Goal: Find specific page/section: Find specific page/section

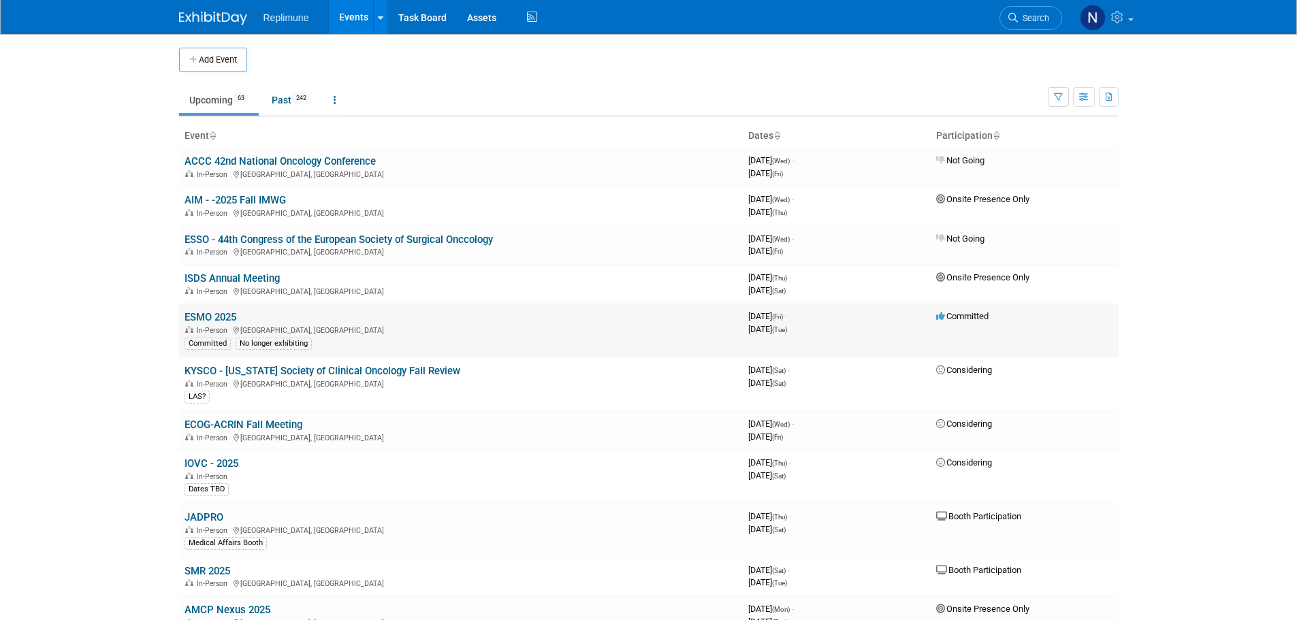
click at [218, 318] on link "ESMO 2025" at bounding box center [211, 317] width 52 height 12
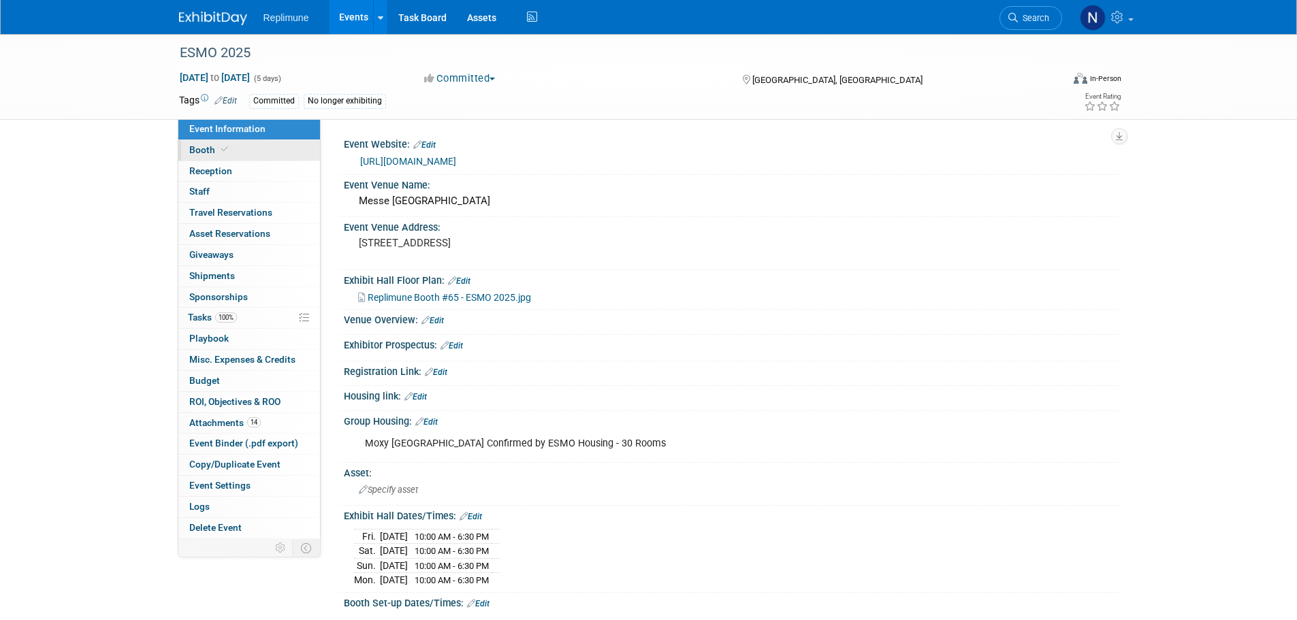
click at [204, 148] on span "Booth" at bounding box center [210, 149] width 42 height 11
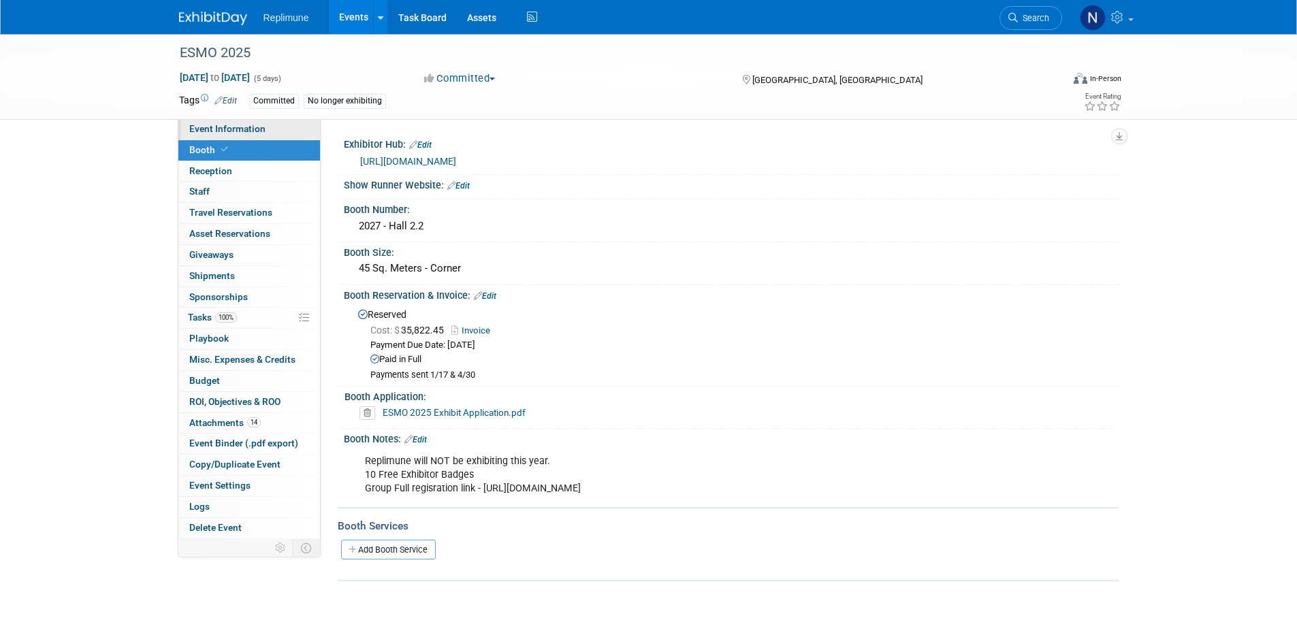
click at [212, 127] on span "Event Information" at bounding box center [227, 128] width 76 height 11
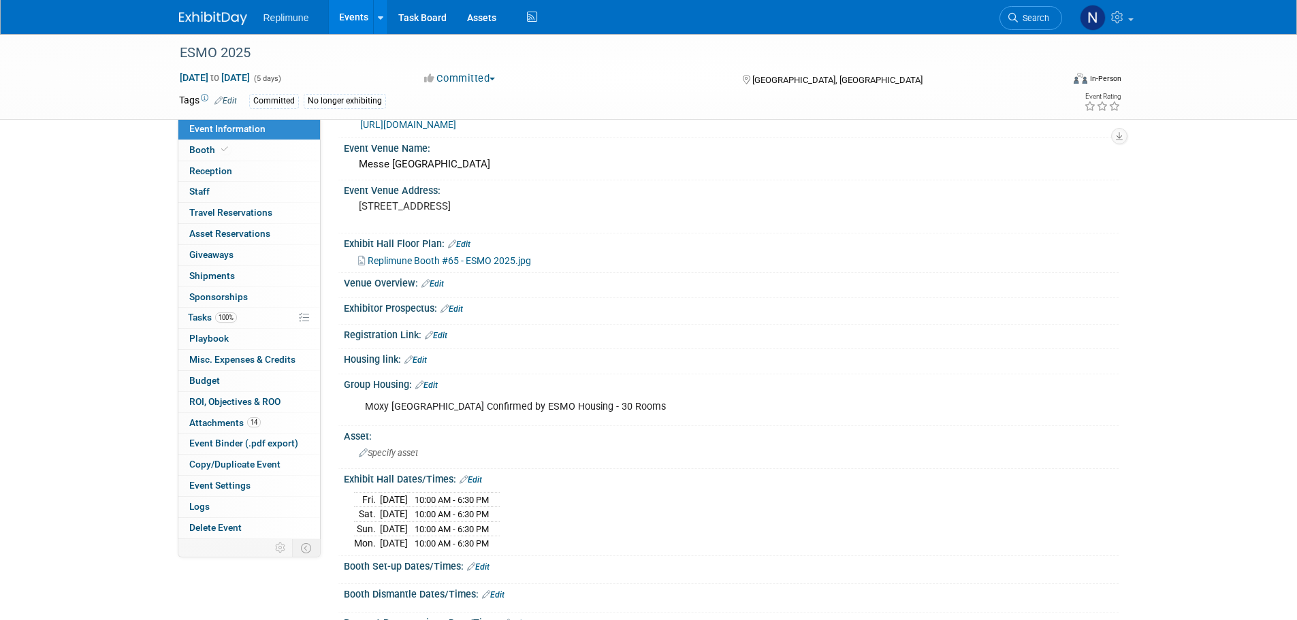
scroll to position [68, 0]
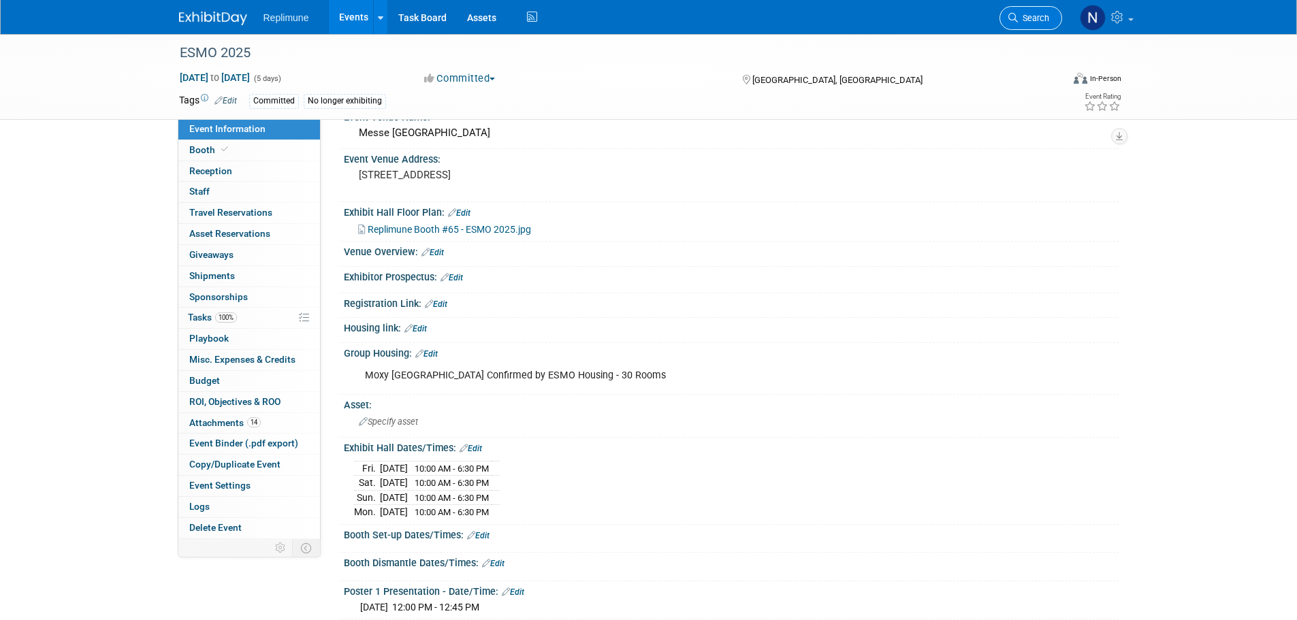
click at [1042, 18] on span "Search" at bounding box center [1033, 18] width 31 height 10
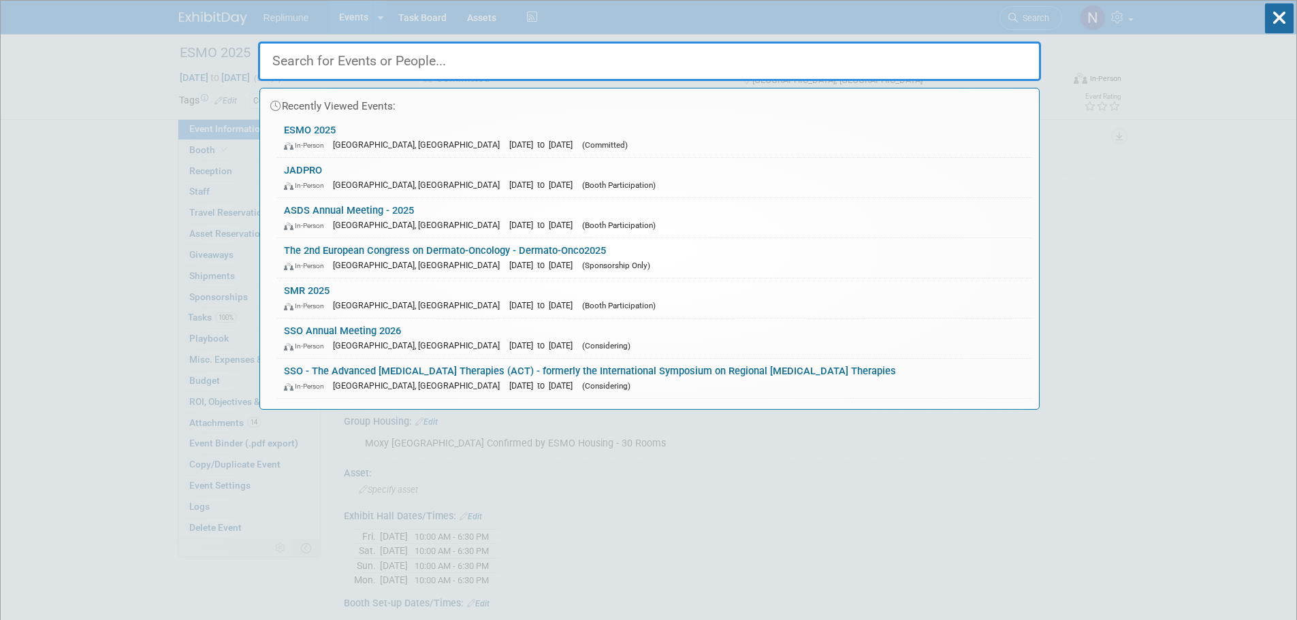
click at [498, 57] on input "text" at bounding box center [649, 61] width 783 height 39
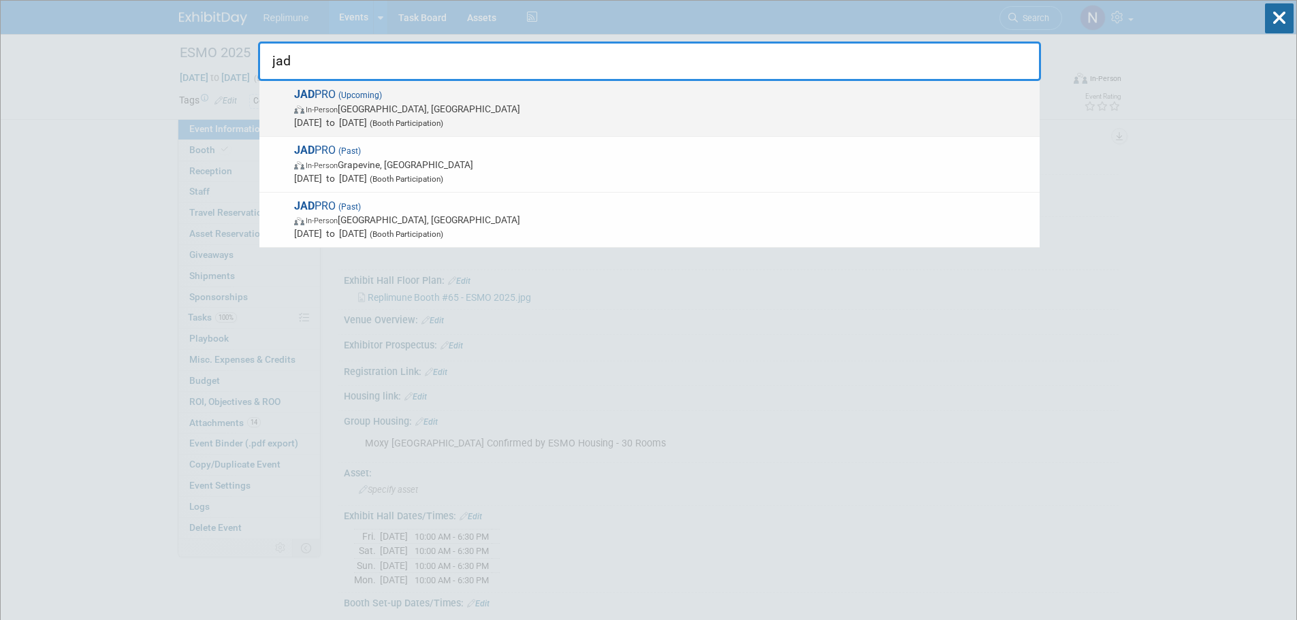
type input "jad"
click at [336, 101] on span "JAD PRO (Upcoming) In-Person Forest Heights, MD Oct 23, 2025 to Oct 25, 2025 (B…" at bounding box center [661, 109] width 743 height 42
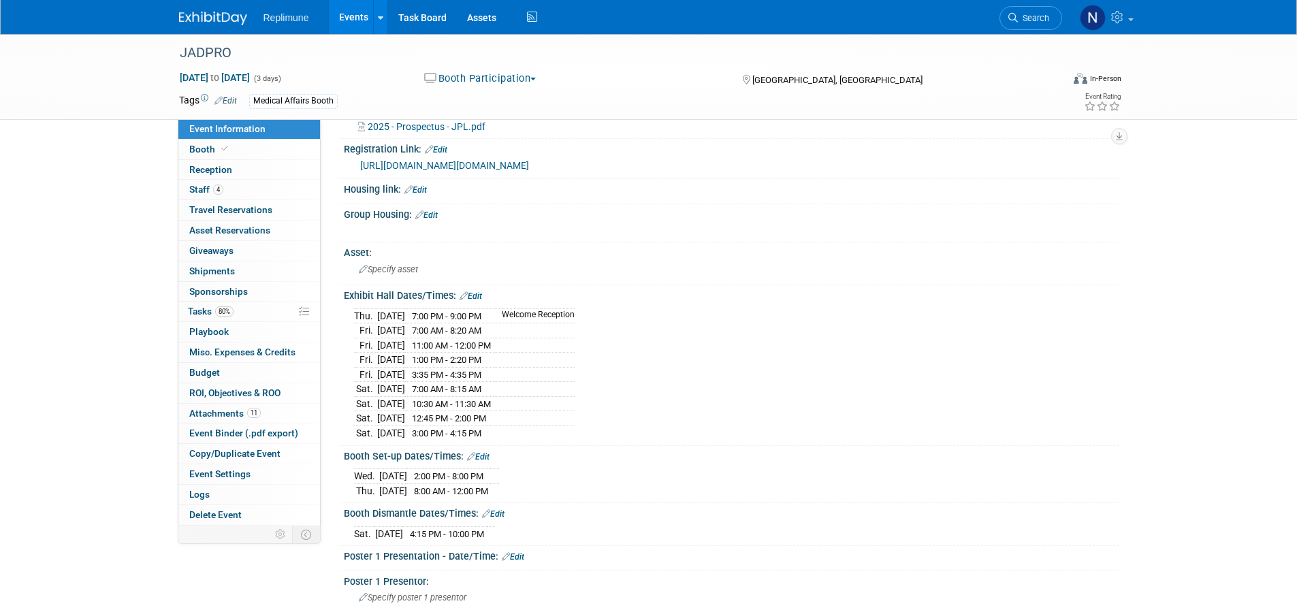
scroll to position [272, 0]
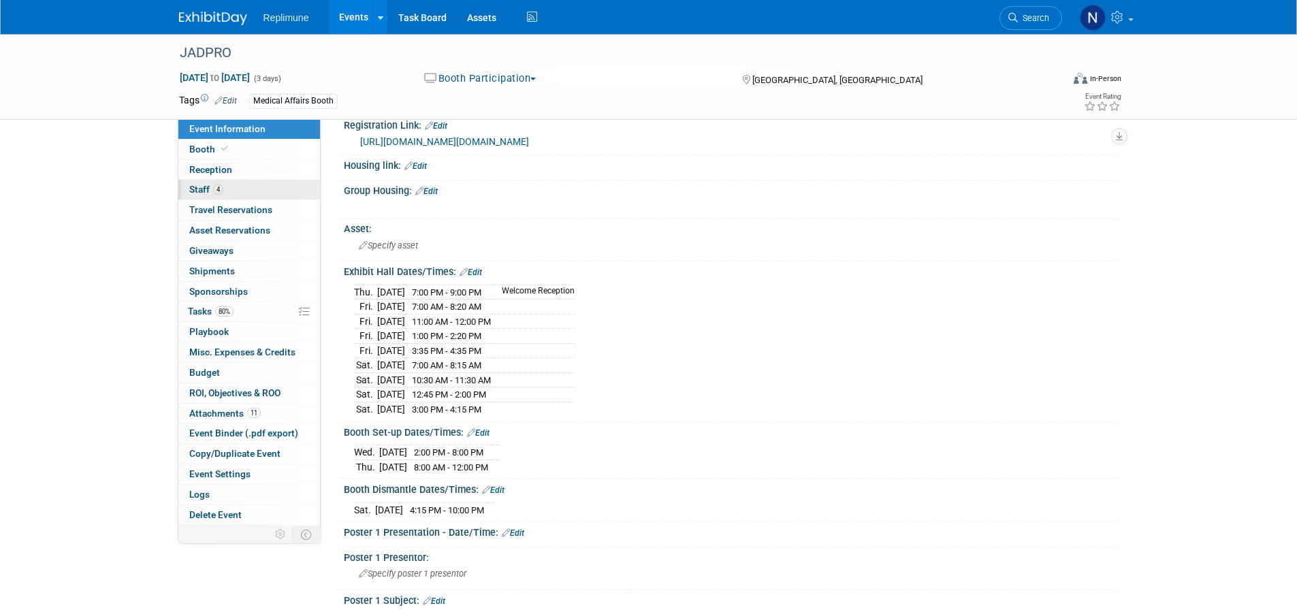
click at [199, 193] on span "Staff 4" at bounding box center [206, 189] width 34 height 11
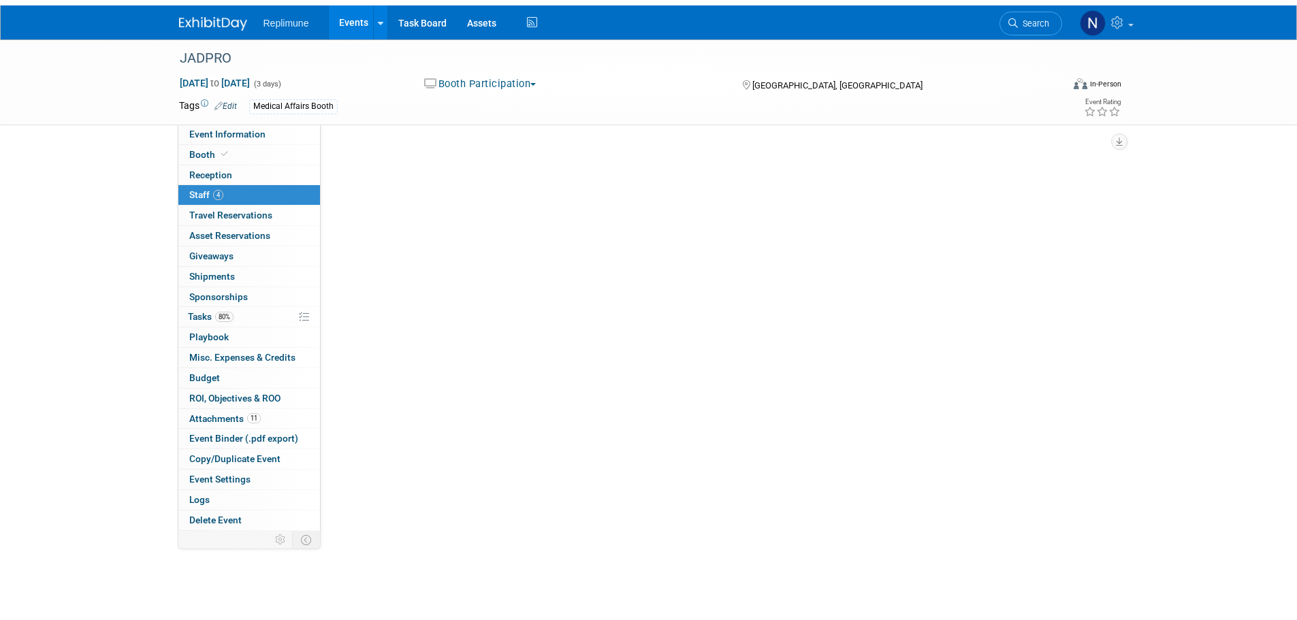
scroll to position [0, 0]
